Goal: Task Accomplishment & Management: Manage account settings

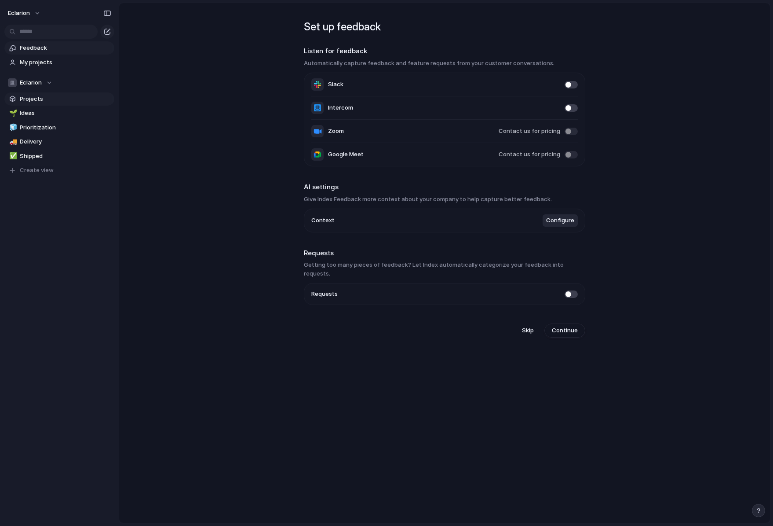
click at [35, 101] on span "Projects" at bounding box center [65, 99] width 91 height 9
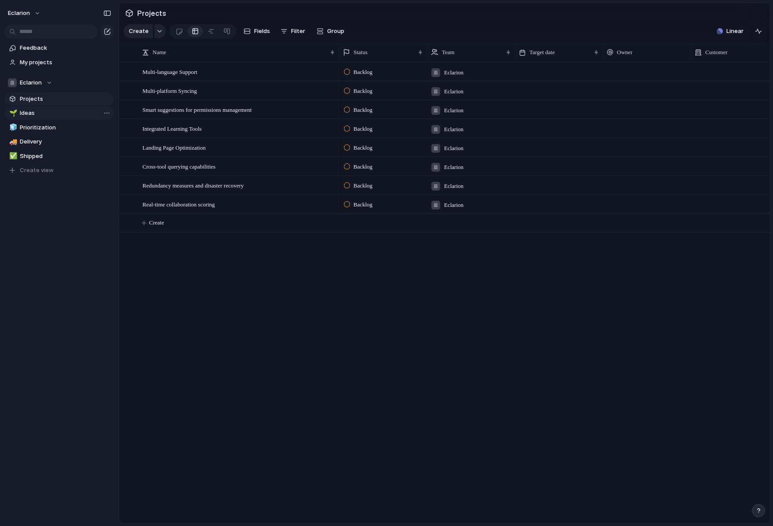
click at [26, 118] on link "🌱 Ideas" at bounding box center [59, 112] width 110 height 13
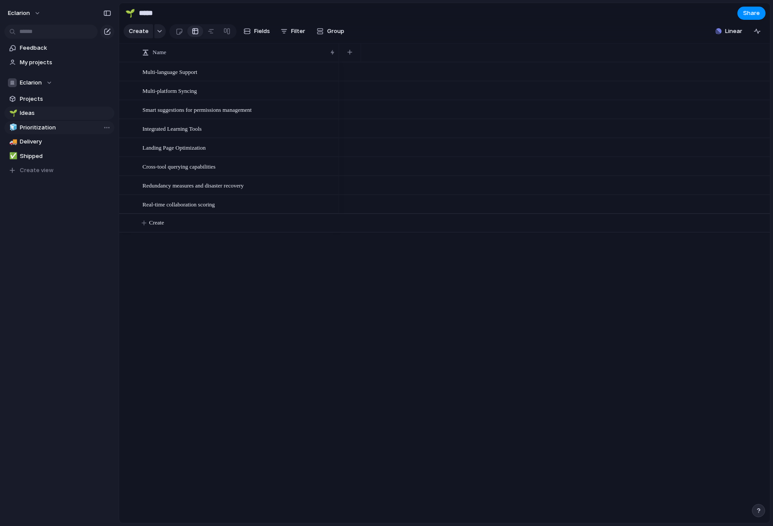
click at [30, 128] on span "Prioritization" at bounding box center [65, 127] width 91 height 9
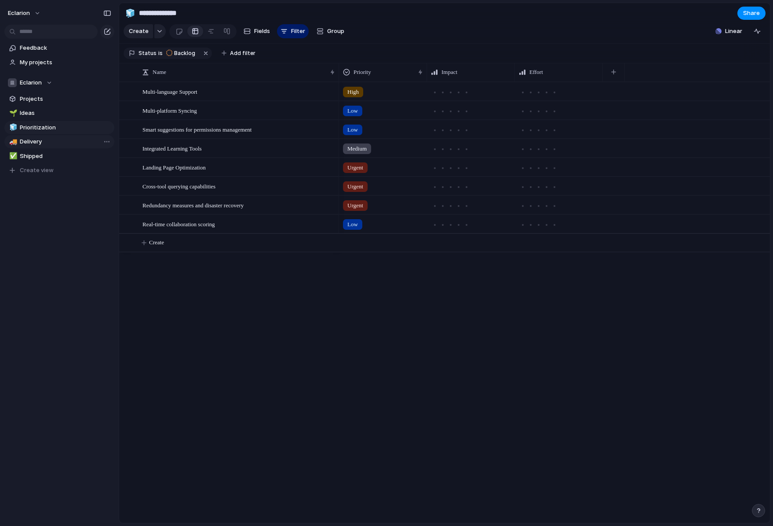
click at [30, 148] on link "🚚 Delivery" at bounding box center [59, 141] width 110 height 13
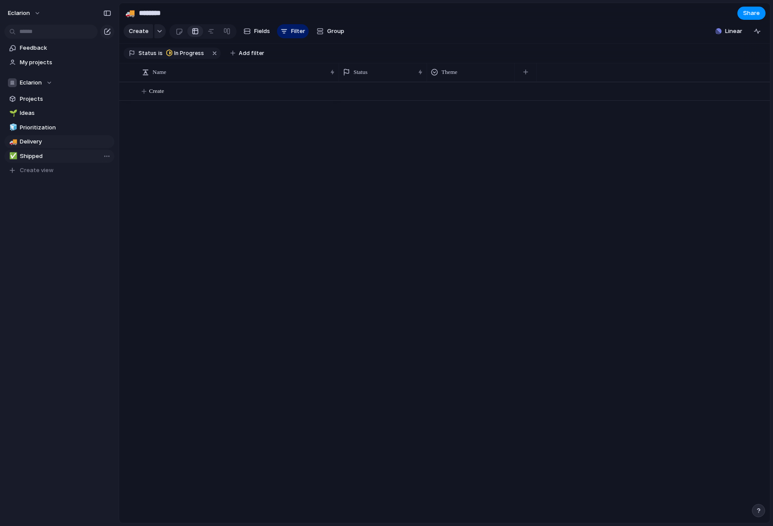
click at [31, 153] on span "Shipped" at bounding box center [65, 156] width 91 height 9
type input "*******"
click at [36, 51] on span "Feedback" at bounding box center [65, 48] width 91 height 9
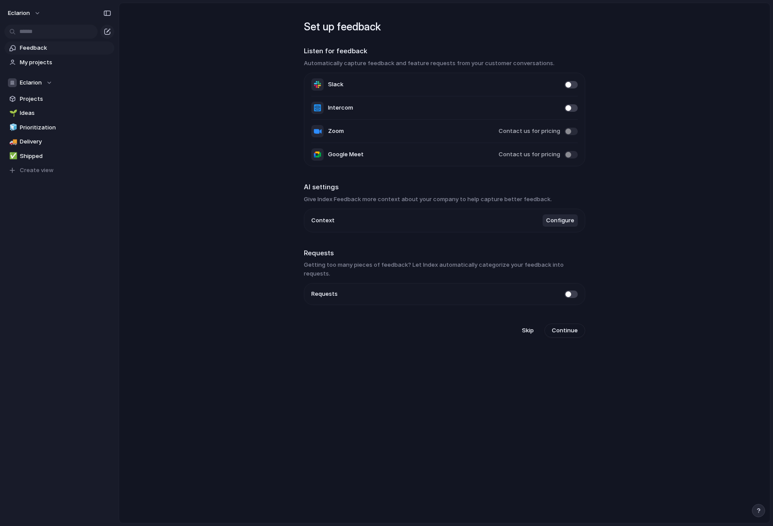
click at [333, 80] on span "Slack" at bounding box center [335, 84] width 15 height 9
drag, startPoint x: 374, startPoint y: 266, endPoint x: 408, endPoint y: 264, distance: 33.9
click at [408, 264] on h3 "Getting too many pieces of feedback? Let Index automatically categorize your fe…" at bounding box center [445, 268] width 282 height 17
click at [571, 83] on span at bounding box center [571, 84] width 13 height 7
click at [29, 51] on span "Feedback" at bounding box center [65, 48] width 91 height 9
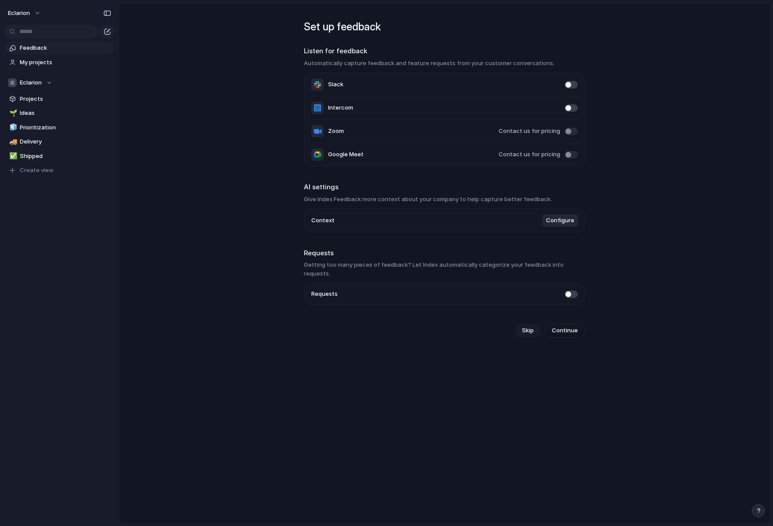
click at [530, 326] on span "Skip" at bounding box center [528, 330] width 12 height 9
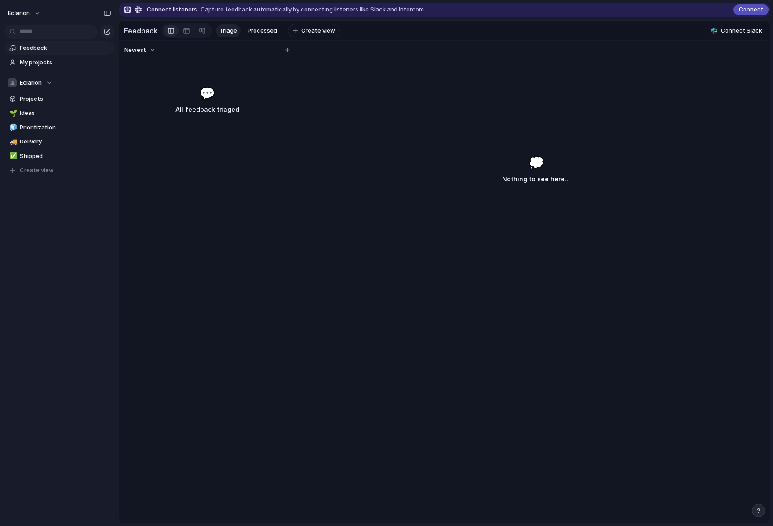
click at [220, 10] on span "Capture feedback automatically by connecting listeners like Slack and Intercom" at bounding box center [312, 9] width 223 height 9
click at [262, 29] on span "Processed" at bounding box center [262, 30] width 29 height 9
click at [219, 31] on span "Triage" at bounding box center [228, 30] width 18 height 9
click at [49, 59] on span "My projects" at bounding box center [65, 62] width 91 height 9
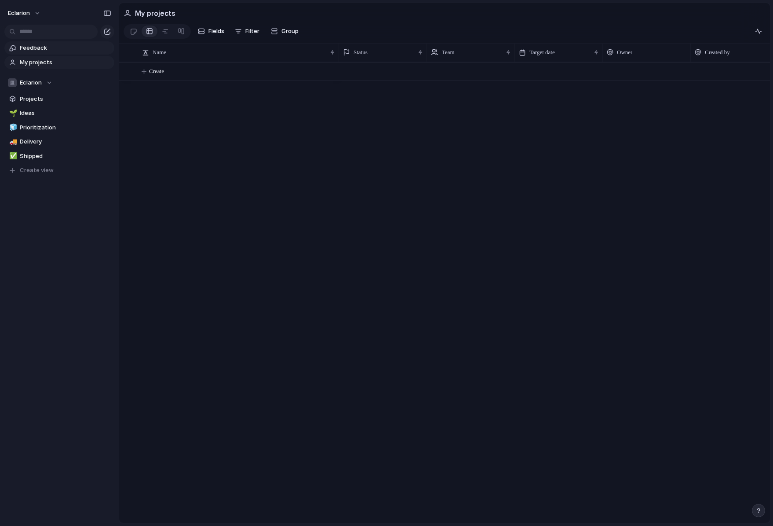
click at [32, 48] on span "Feedback" at bounding box center [65, 48] width 91 height 9
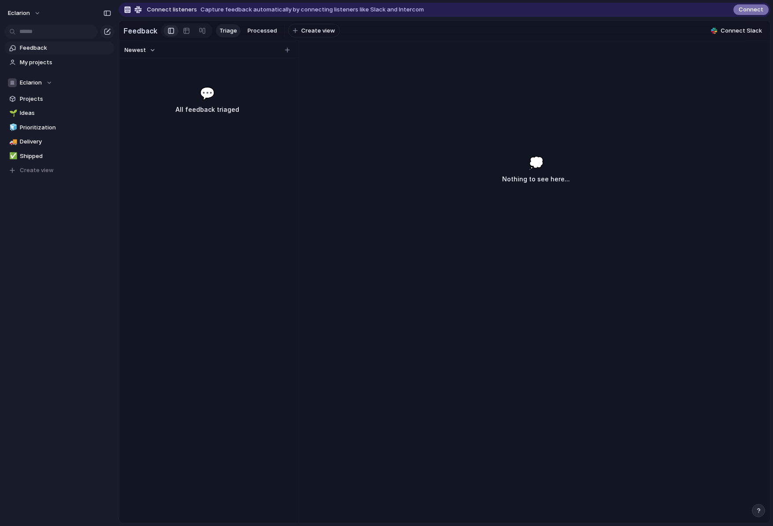
click at [747, 10] on span "Connect" at bounding box center [751, 9] width 25 height 9
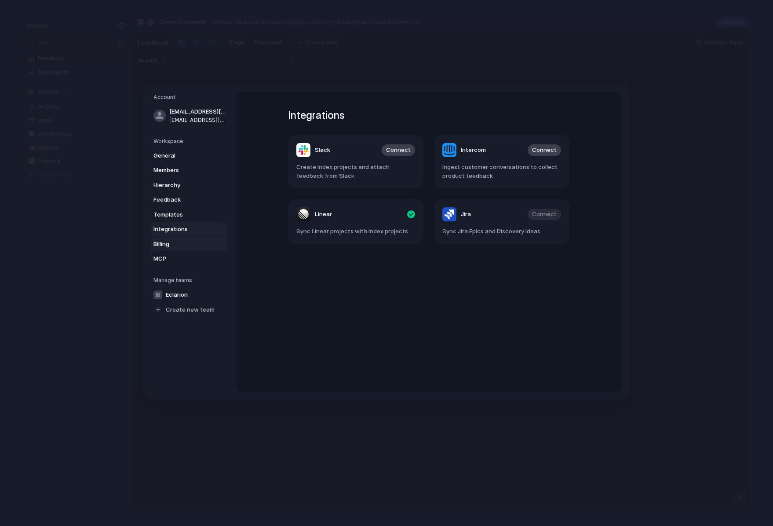
click at [164, 245] on span "Billing" at bounding box center [182, 244] width 56 height 9
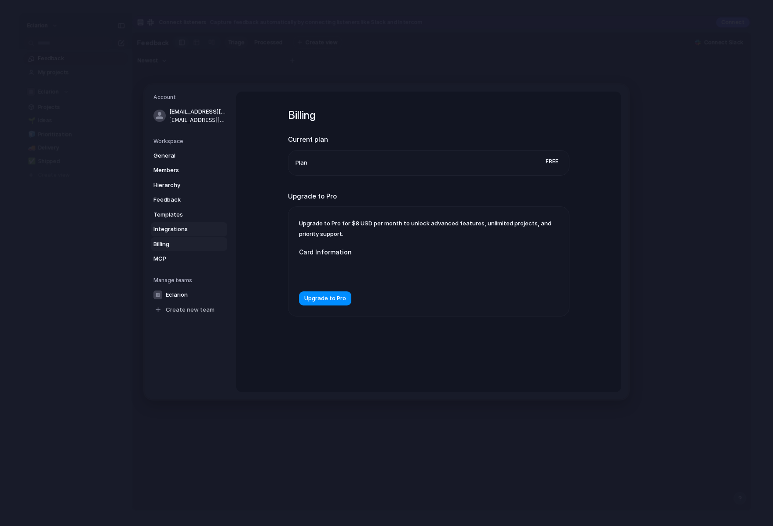
click at [176, 232] on span "Integrations" at bounding box center [182, 229] width 56 height 9
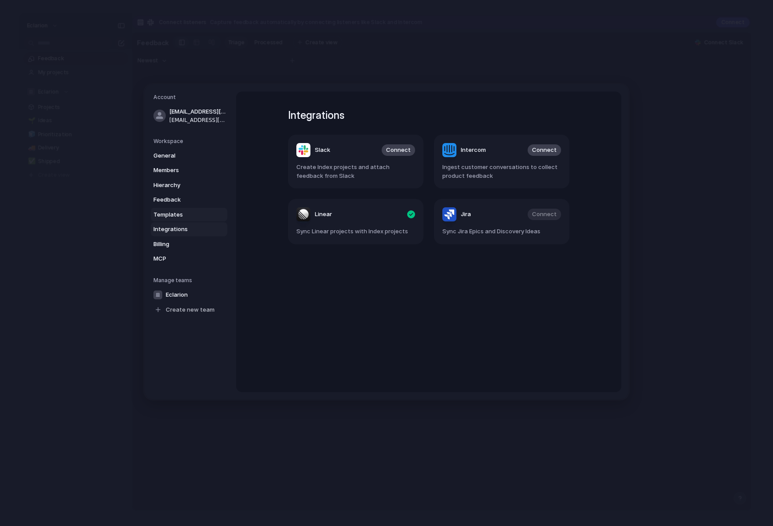
click at [169, 212] on span "Templates" at bounding box center [182, 214] width 56 height 9
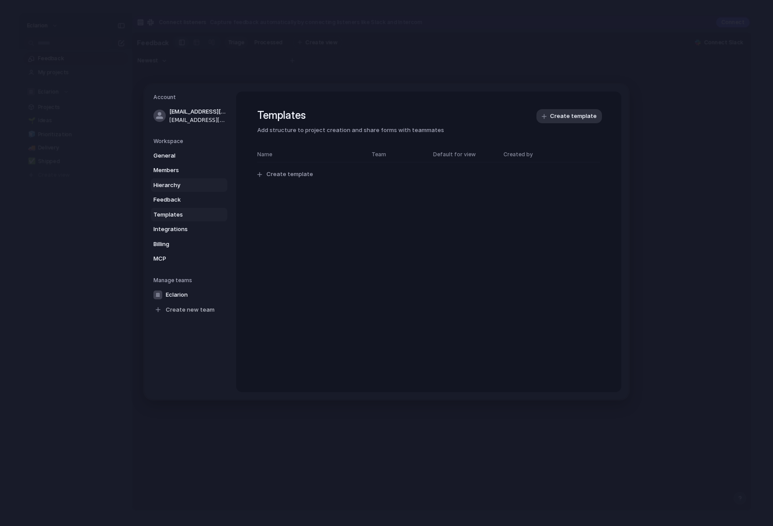
click at [161, 186] on span "Hierarchy" at bounding box center [182, 185] width 56 height 9
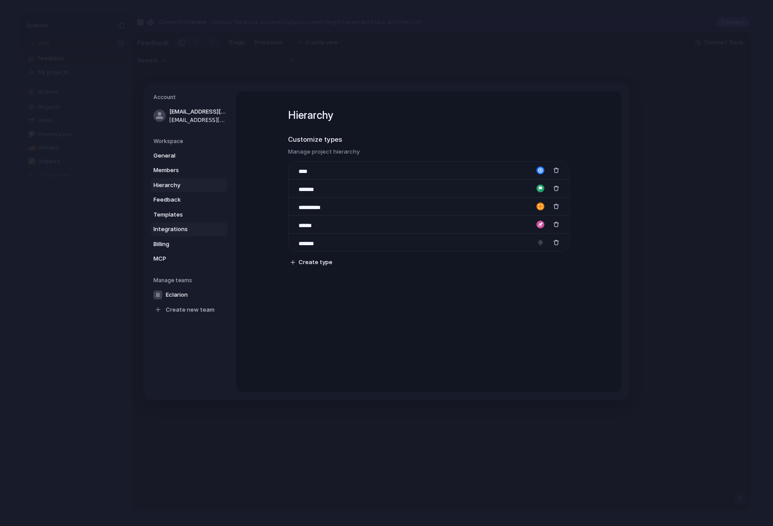
click at [175, 229] on span "Integrations" at bounding box center [182, 229] width 56 height 9
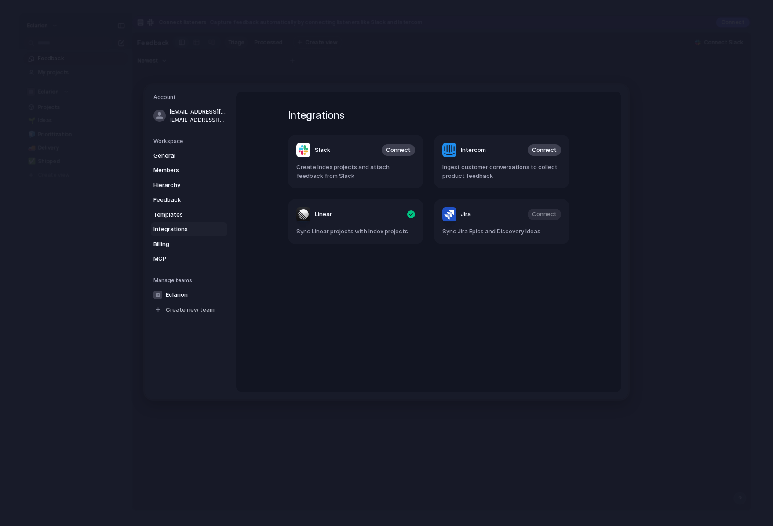
click at [369, 167] on span "Create Index projects and attach feedback from Slack" at bounding box center [355, 171] width 119 height 17
click at [401, 148] on span "Connect" at bounding box center [398, 150] width 25 height 9
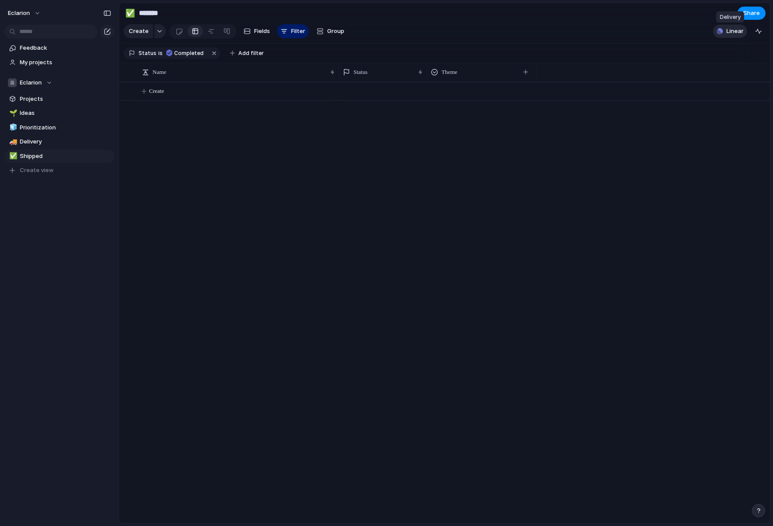
click at [739, 31] on span "Linear" at bounding box center [735, 31] width 17 height 9
click at [40, 46] on span "Feedback" at bounding box center [65, 48] width 91 height 9
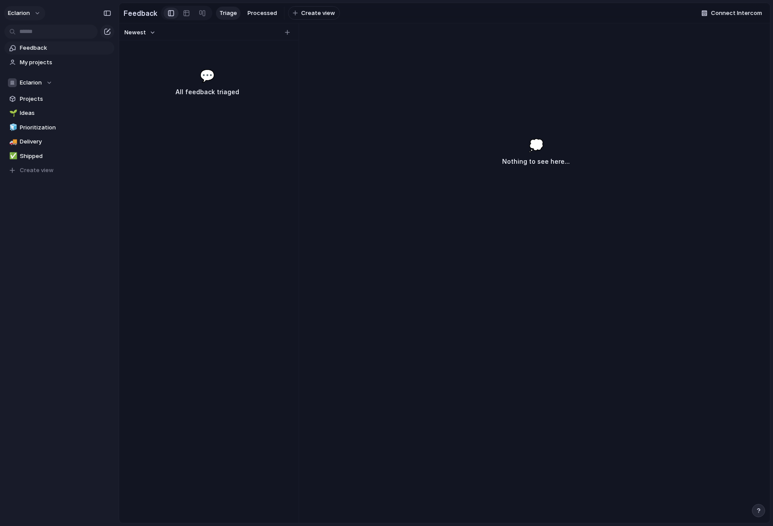
click at [33, 18] on button "Eclarion" at bounding box center [24, 13] width 41 height 14
click at [42, 34] on span "Settings" at bounding box center [32, 33] width 24 height 9
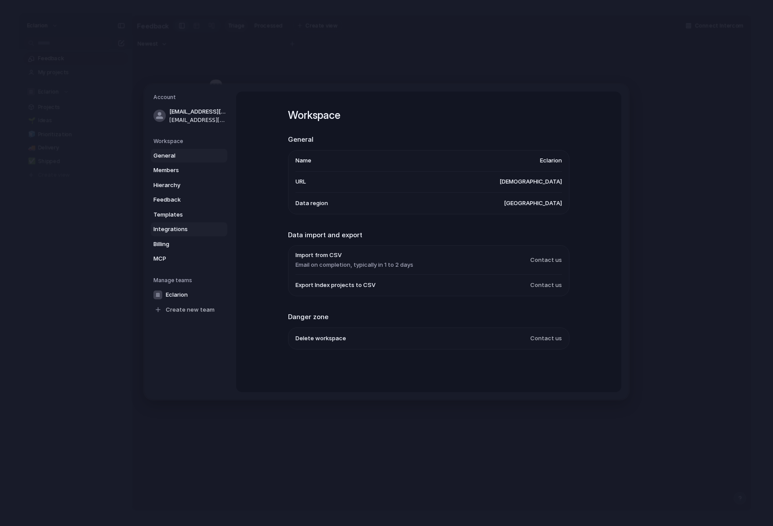
click at [173, 228] on span "Integrations" at bounding box center [182, 229] width 56 height 9
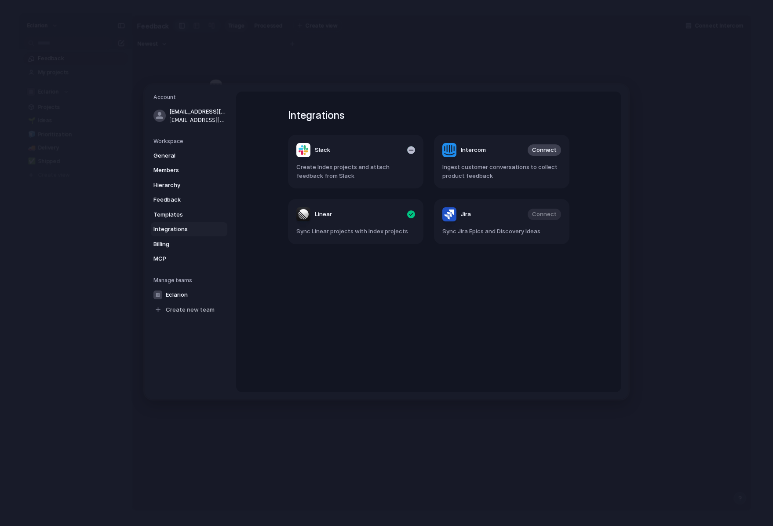
click at [328, 175] on span "Create Index projects and attach feedback from Slack" at bounding box center [355, 171] width 119 height 17
click at [304, 153] on div "Slack" at bounding box center [313, 150] width 34 height 14
click at [320, 151] on span "Slack" at bounding box center [322, 150] width 15 height 9
click at [361, 170] on span "Create Index projects and attach feedback from Slack" at bounding box center [355, 171] width 119 height 17
click at [167, 155] on span "General" at bounding box center [182, 155] width 56 height 9
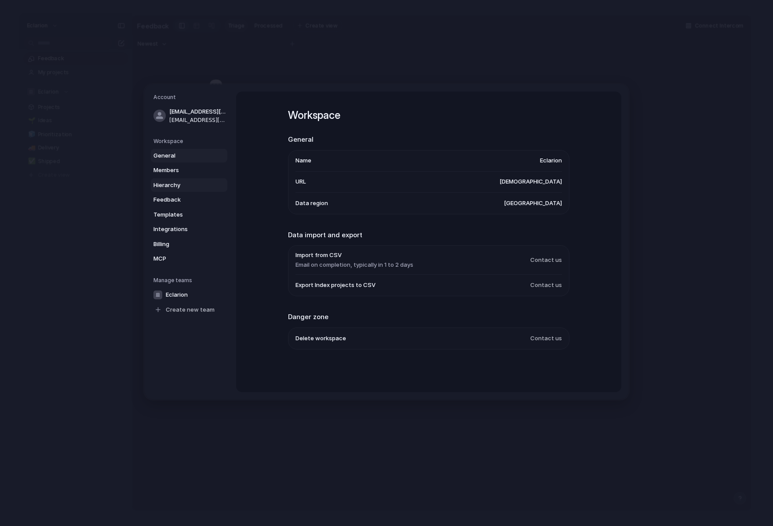
click at [163, 185] on span "Hierarchy" at bounding box center [182, 185] width 56 height 9
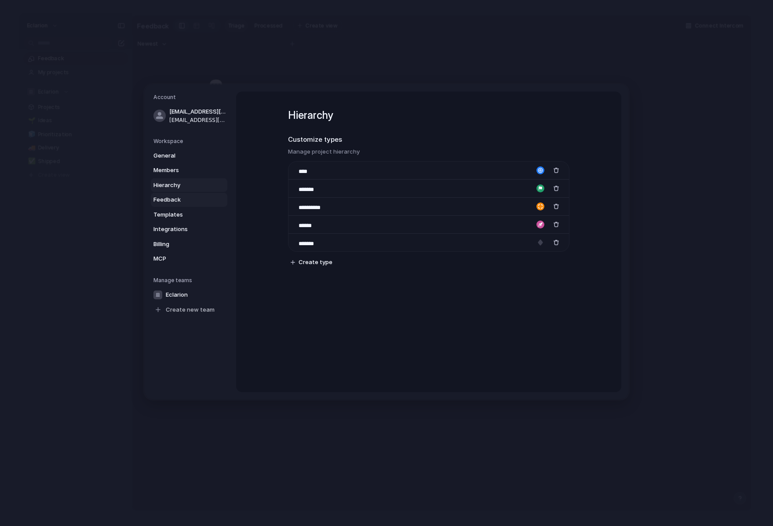
click at [167, 199] on span "Feedback" at bounding box center [182, 199] width 56 height 9
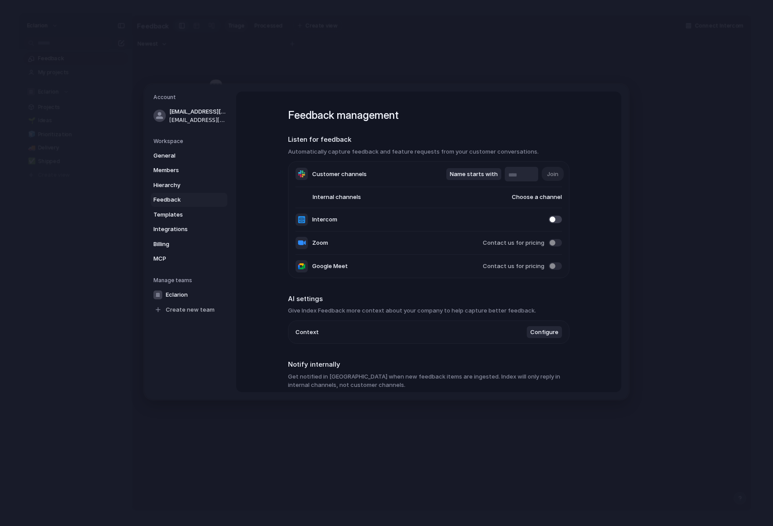
click at [539, 201] on span "Choose a channel" at bounding box center [528, 197] width 67 height 9
click at [647, 148] on div "#general #stripe #contactform #eclarion #watcher" at bounding box center [386, 263] width 773 height 526
click at [544, 195] on span "Choose a channel" at bounding box center [528, 197] width 67 height 9
